Goal: Task Accomplishment & Management: Use online tool/utility

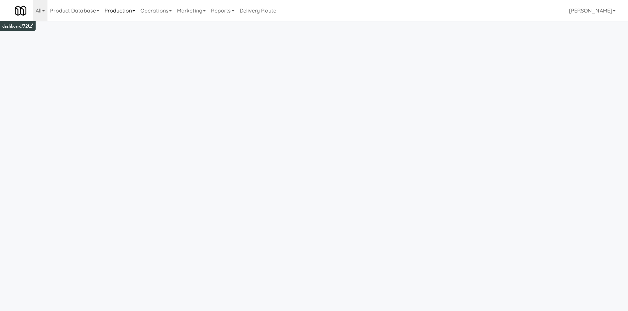
click at [139, 3] on ul "Product Database Ingredients Ingredient Types Suppliers Recipes Recipe Types Pr…" at bounding box center [162, 10] width 231 height 21
click at [147, 18] on link "Operations" at bounding box center [156, 10] width 37 height 21
click at [161, 91] on link "Cabinets" at bounding box center [164, 95] width 53 height 12
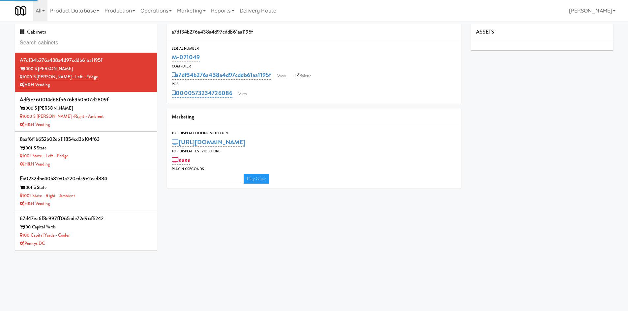
type input "3"
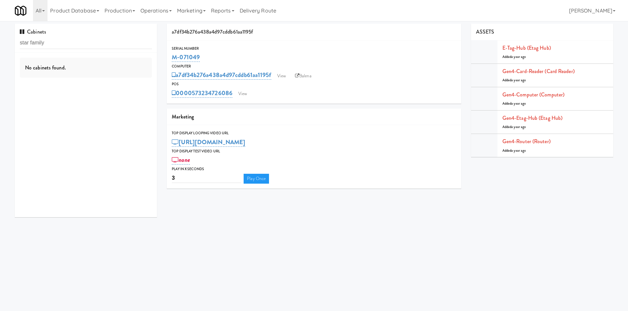
type input "star family"
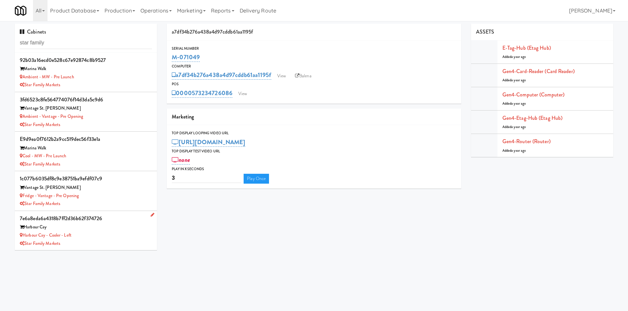
click at [109, 229] on div "Harbour Cay" at bounding box center [86, 227] width 132 height 8
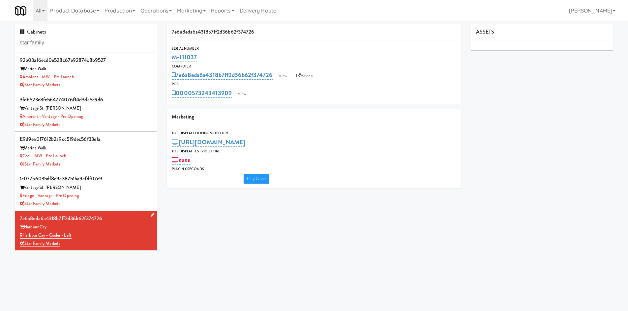
type input "3"
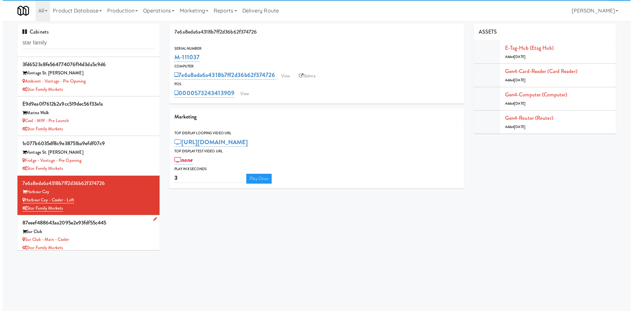
scroll to position [40, 0]
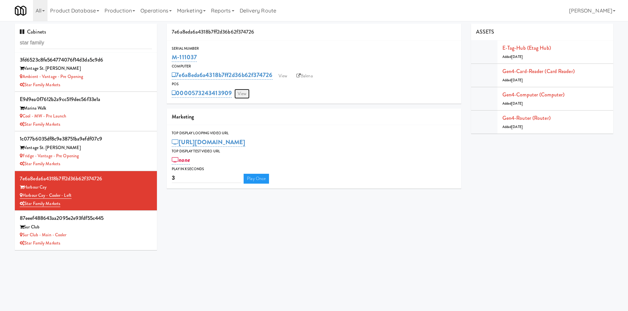
click at [240, 90] on link "View" at bounding box center [241, 94] width 15 height 10
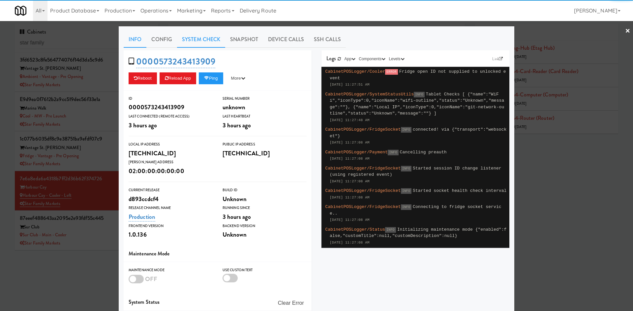
click at [204, 40] on link "System Check" at bounding box center [201, 39] width 48 height 16
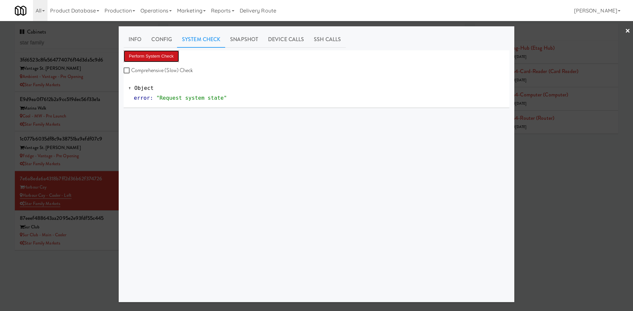
click at [124, 57] on button "Perform System Check" at bounding box center [151, 56] width 55 height 12
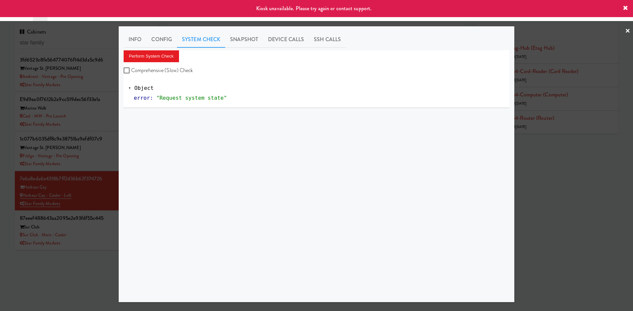
click at [63, 265] on div at bounding box center [316, 155] width 633 height 311
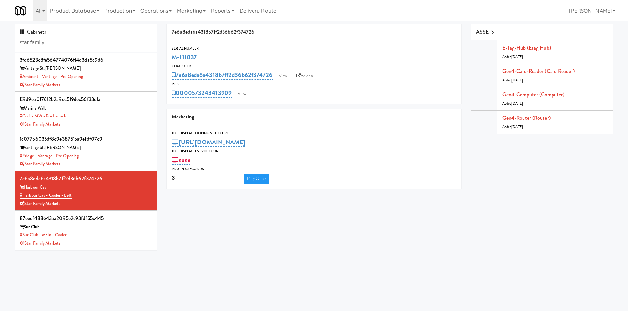
drag, startPoint x: 203, startPoint y: 58, endPoint x: 168, endPoint y: 62, distance: 35.9
click at [168, 62] on div "Serial Number M-111037" at bounding box center [314, 54] width 294 height 18
copy link "M-111037"
click at [299, 74] on icon at bounding box center [298, 76] width 4 height 4
click at [524, 120] on link "Gen4-router (Router)" at bounding box center [526, 118] width 48 height 8
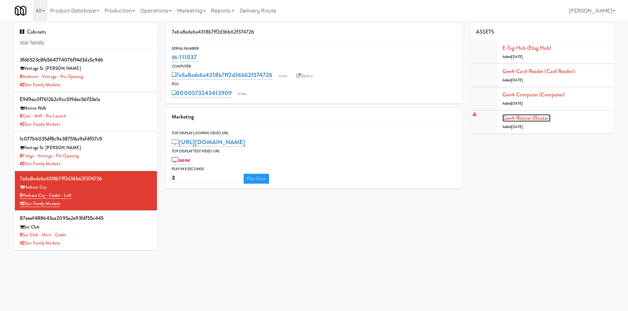
click at [515, 117] on link "Gen4-router (Router)" at bounding box center [526, 118] width 48 height 8
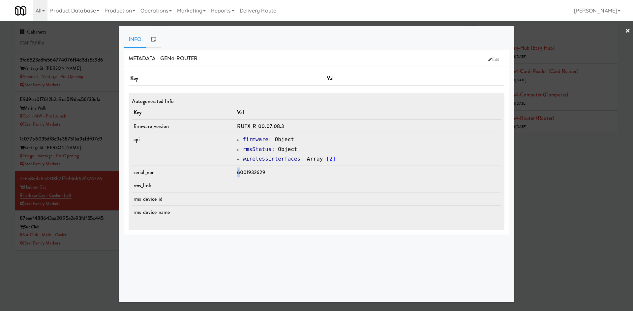
click at [245, 171] on span "6001932629" at bounding box center [251, 173] width 28 height 8
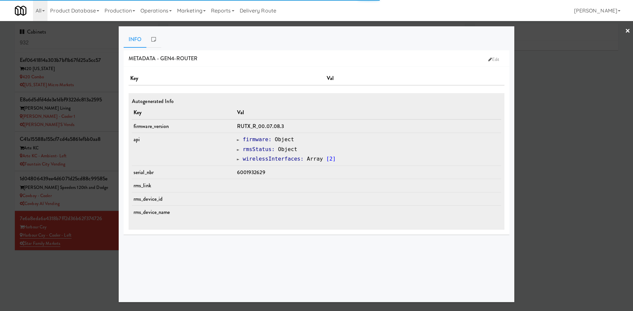
type input "3"
